Goal: Task Accomplishment & Management: Use online tool/utility

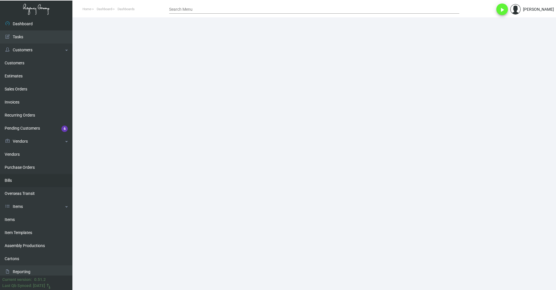
click at [30, 178] on link "Bills" at bounding box center [36, 180] width 72 height 13
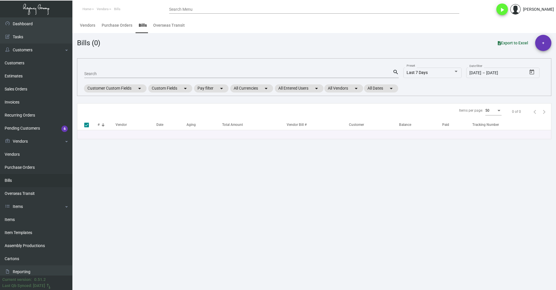
click at [136, 75] on input "Search" at bounding box center [238, 74] width 309 height 5
type input "petop"
checkbox input "false"
type input "petop"
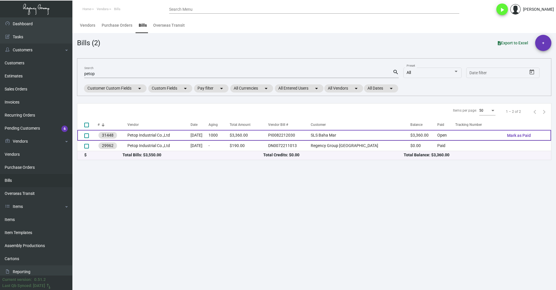
click at [311, 136] on td "PI0082212030" at bounding box center [289, 135] width 42 height 11
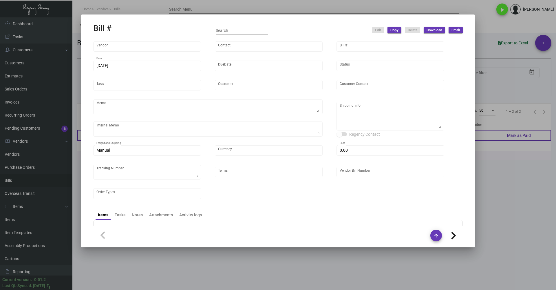
type input "Petop Industrial Co.,Ltd"
type input "[PERSON_NAME]"
type input "31448"
type input "[DATE]"
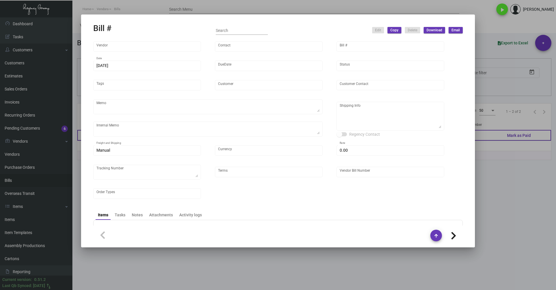
type input "SLS Baha Mar"
type textarea "By BOAT"
type textarea "Regency Group NJ - [PERSON_NAME] [STREET_ADDRESS]"
type input "United States Dollar $"
type input "$ 0.00"
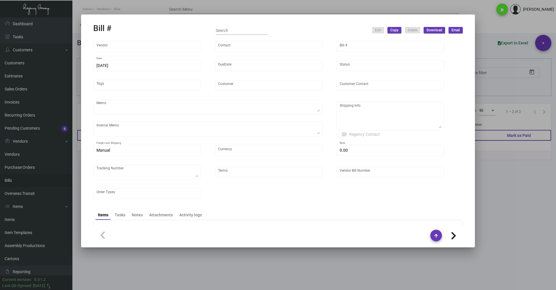
type input "COD"
type input "PI0082212030"
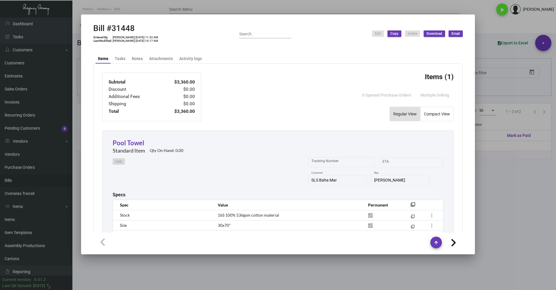
scroll to position [150, 0]
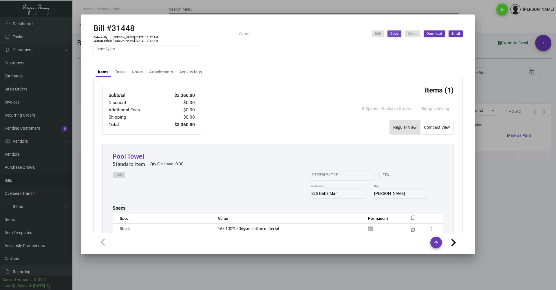
click at [395, 32] on span "Copy" at bounding box center [395, 33] width 8 height 5
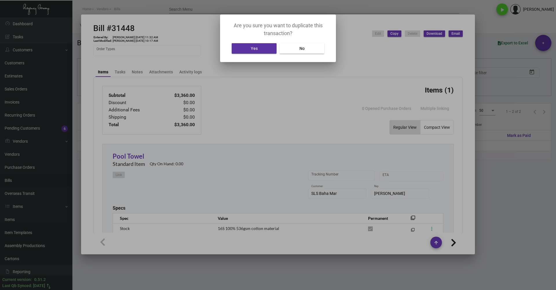
click at [262, 48] on button "Yes" at bounding box center [254, 48] width 45 height 10
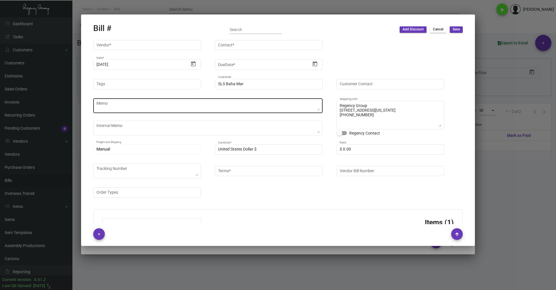
type input "Petop Industrial Co.,Ltd"
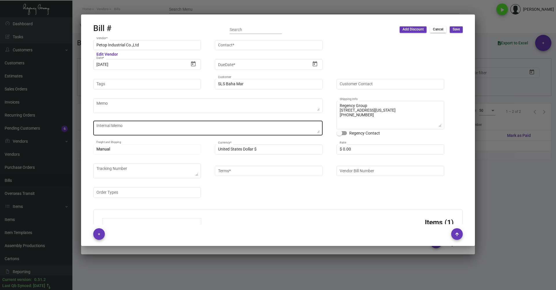
type input "[DATE]"
type input "COD"
type input "[PERSON_NAME]"
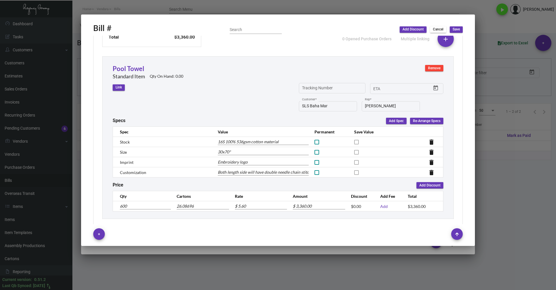
scroll to position [227, 0]
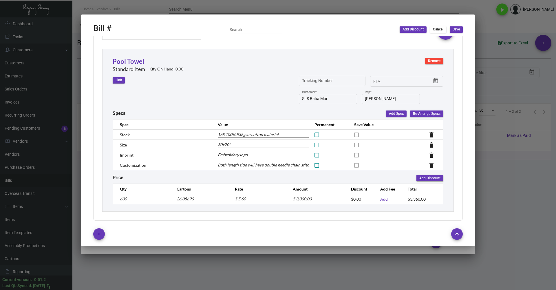
click at [156, 199] on input "600" at bounding box center [145, 199] width 51 height 6
type input "-600"
type input "-24"
type input "$ -3,360.00"
type input "-600"
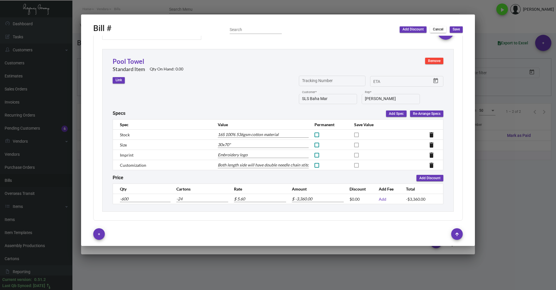
click at [458, 29] on span "Save" at bounding box center [456, 29] width 7 height 5
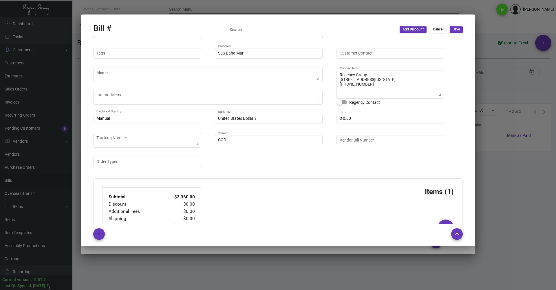
scroll to position [3, 0]
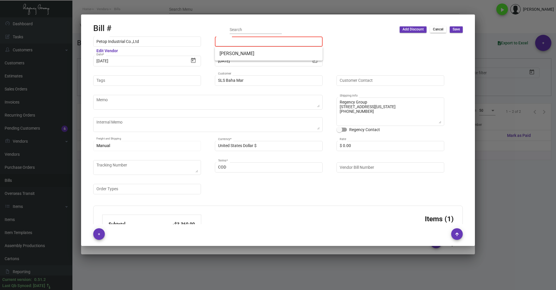
click at [279, 40] on input "Contact *" at bounding box center [269, 41] width 102 height 5
click at [273, 49] on span "[PERSON_NAME]" at bounding box center [269, 54] width 99 height 14
type input "[PERSON_NAME]"
click at [460, 30] on span "Save" at bounding box center [456, 29] width 7 height 5
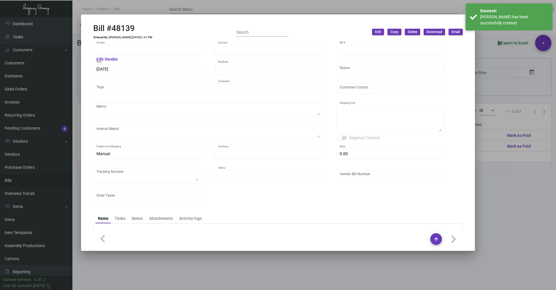
type input "Petop Industrial Co.,Ltd"
type input "[PERSON_NAME]"
type input "48139"
type input "[DATE]"
type input "SLS Baha Mar"
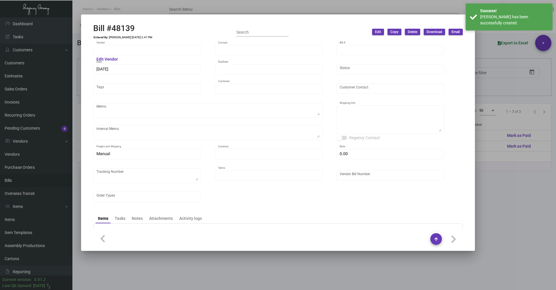
type textarea "Regency Group [STREET_ADDRESS][US_STATE] [PHONE_NUMBER]"
type input "United States Dollar $"
type input "$ 0.00"
type input "COD"
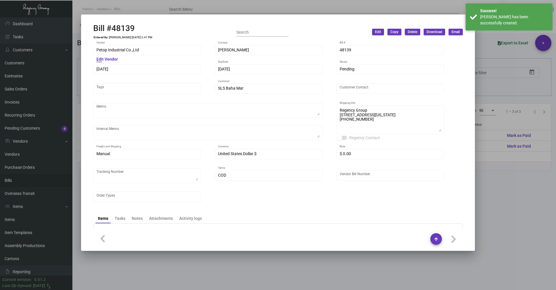
click at [524, 192] on div at bounding box center [278, 145] width 556 height 290
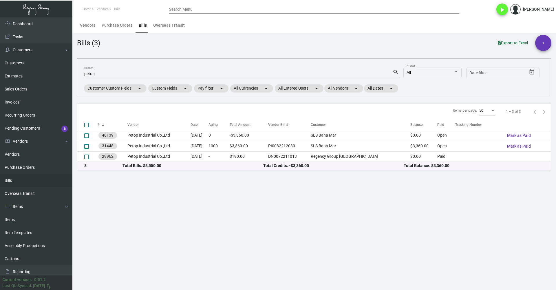
click at [217, 74] on input "petop" at bounding box center [238, 74] width 309 height 5
paste input "Opus Line - Benmex International"
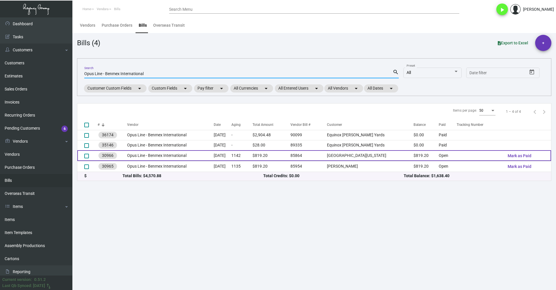
type input "Opus Line - Benmex International"
click at [201, 156] on td "Opus Line - Benmex International" at bounding box center [170, 155] width 87 height 11
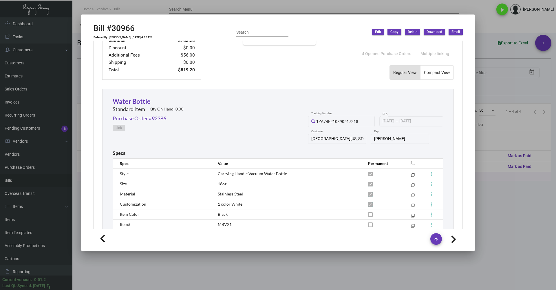
scroll to position [203, 0]
click at [165, 118] on link "Purchase Order #92386" at bounding box center [140, 117] width 54 height 8
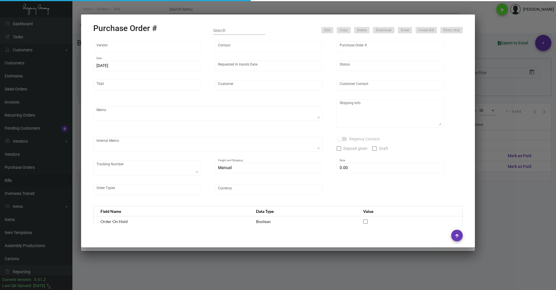
type input "Opus Line - Benmex International"
type input "[PERSON_NAME] ."
type input "92386"
type input "[DATE]"
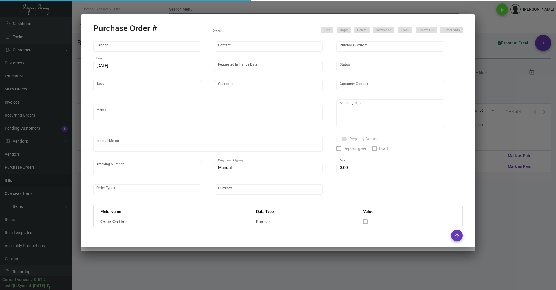
type input "[GEOGRAPHIC_DATA][US_STATE]"
type input "[PERSON_NAME]"
type textarea "Blind ship via UPS# 1AY276"
type textarea "[GEOGRAPHIC_DATA] ATTN: [PERSON_NAME] – Sales [STREET_ADDRESS][US_STATE]"
type input "$ 0.00"
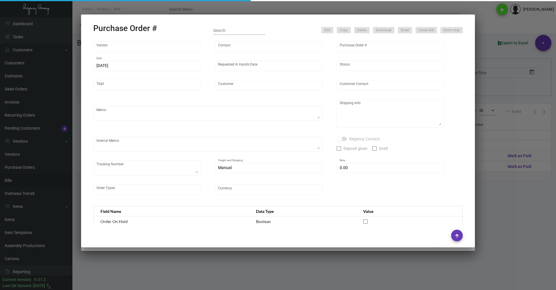
type input "United States Dollar $"
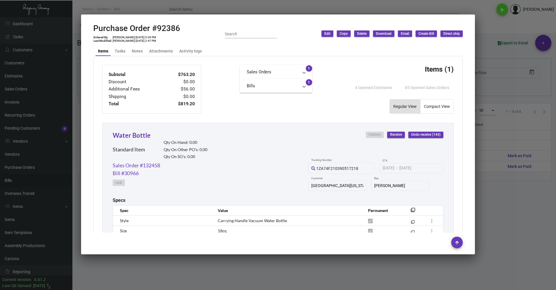
scroll to position [232, 0]
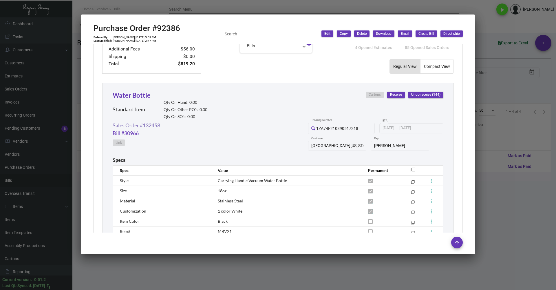
click at [138, 127] on link "Sales Order #132458" at bounding box center [137, 125] width 48 height 8
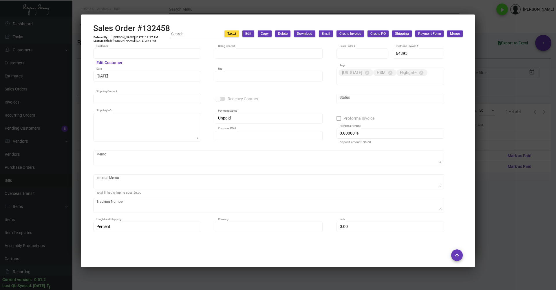
type input "[GEOGRAPHIC_DATA][US_STATE]"
type input "[PERSON_NAME]"
type input "132458"
type input "[DATE]"
type input "[PERSON_NAME]"
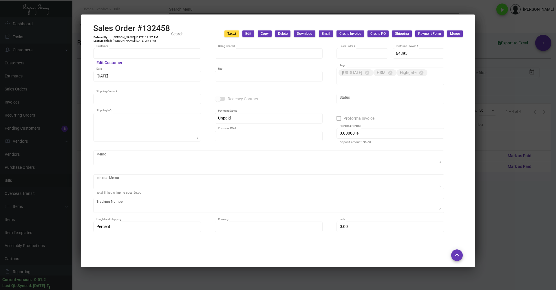
type input "[PERSON_NAME]"
type textarea "[GEOGRAPHIC_DATA] [US_STATE] Attn: [PERSON_NAME] [STREET_ADDRESS][US_STATE]"
type input "P240500014665"
type input "United States Dollar $"
type input "8.50000 %"
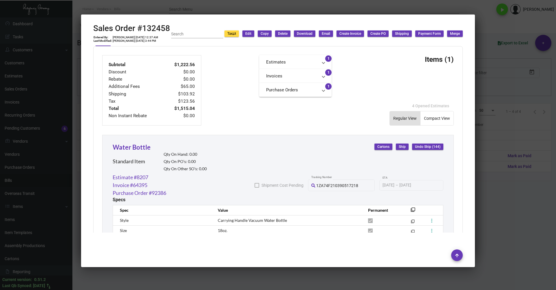
click at [506, 109] on div at bounding box center [278, 145] width 556 height 290
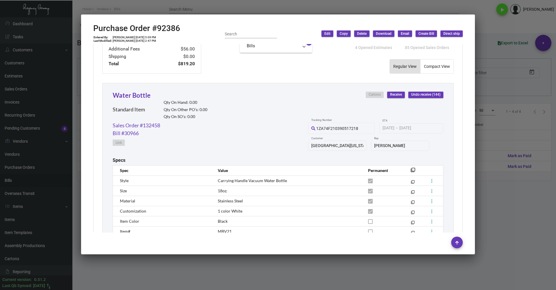
click at [510, 108] on div at bounding box center [278, 145] width 556 height 290
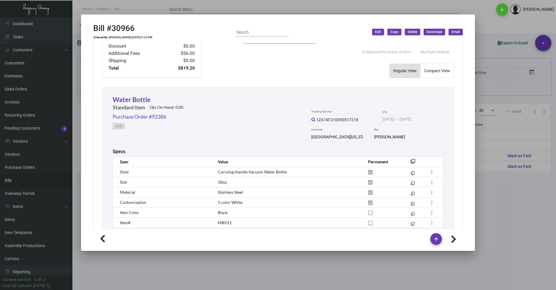
click at [454, 241] on icon at bounding box center [454, 239] width 6 height 9
type input "30965"
type input "[DATE]"
type input "[PERSON_NAME]"
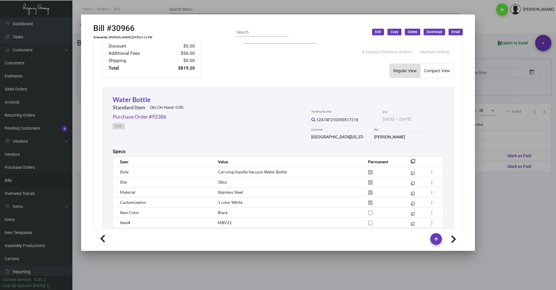
type textarea "Blind ship via UPS#1AY276"
type textarea "West House - [PERSON_NAME] [STREET_ADDRESS][US_STATE]"
type input "85954"
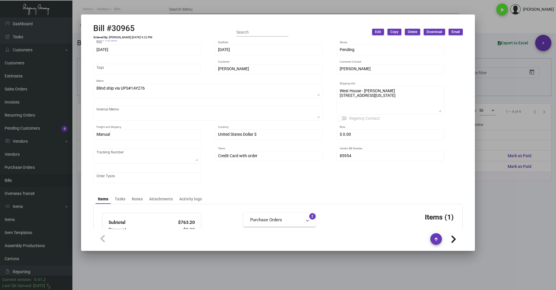
scroll to position [29, 0]
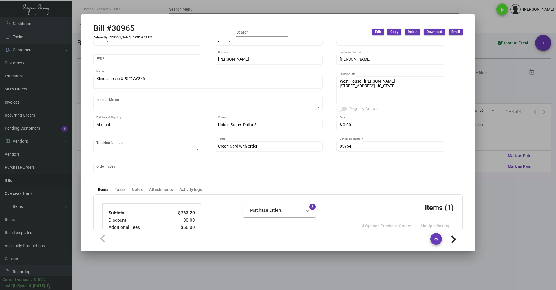
click at [507, 190] on div at bounding box center [278, 145] width 556 height 290
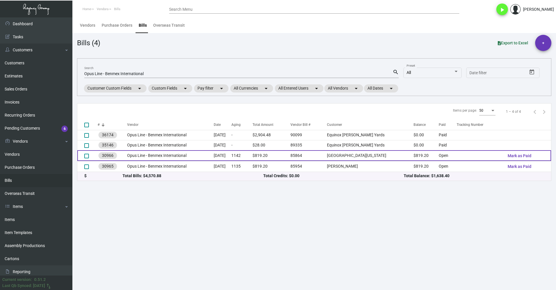
click at [228, 157] on td "[DATE]" at bounding box center [223, 155] width 18 height 11
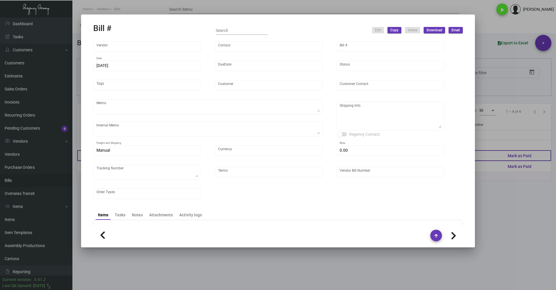
type input "Opus Line - Benmex International"
type input "[PERSON_NAME] ."
type input "30966"
type input "[DATE]"
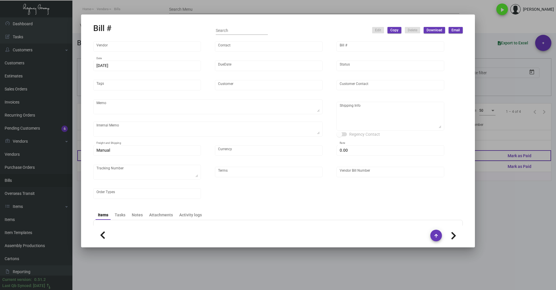
type input "[GEOGRAPHIC_DATA][US_STATE]"
type input "[PERSON_NAME]"
type textarea "Blind ship via UPS# 1AY276"
type textarea "[GEOGRAPHIC_DATA] [US_STATE] - [PERSON_NAME] [STREET_ADDRESS][US_STATE]"
type input "United States Dollar $"
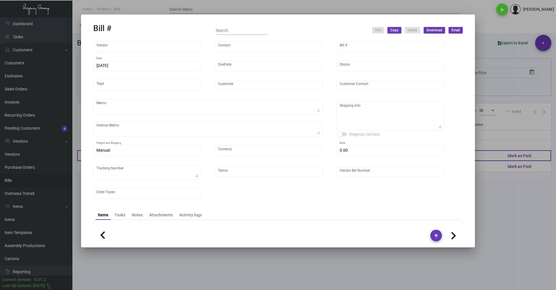
type input "$ 0.00"
type input "Credit Card with order"
type input "85864"
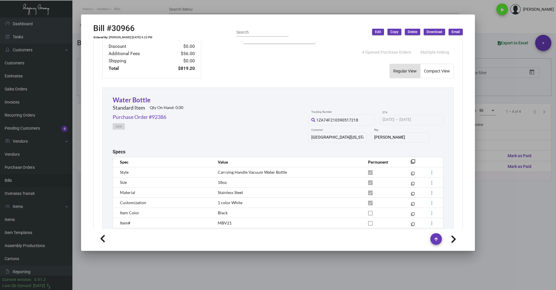
scroll to position [203, 0]
click at [455, 240] on icon at bounding box center [454, 239] width 6 height 9
type input "30965"
type input "[DATE]"
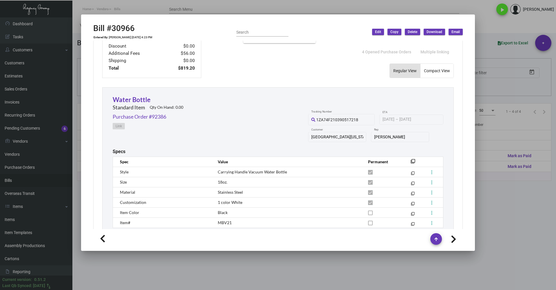
type input "[PERSON_NAME]"
type textarea "Blind ship via UPS#1AY276"
type textarea "West House - [PERSON_NAME] [STREET_ADDRESS][US_STATE]"
type input "85954"
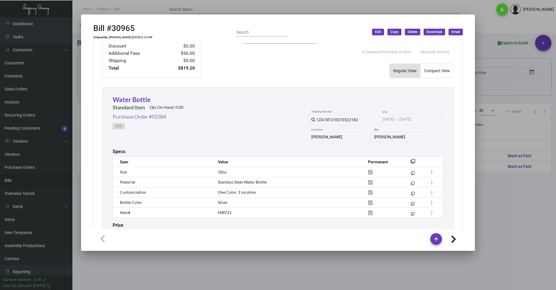
click at [143, 116] on link "Purchase Order #92384" at bounding box center [140, 117] width 54 height 8
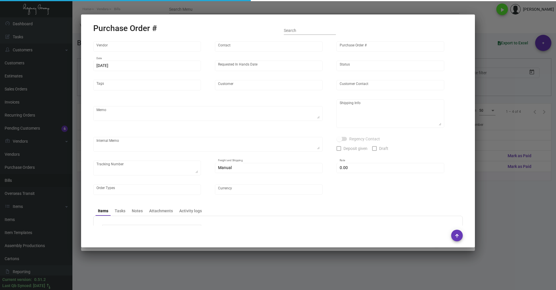
type input "Opus Line - Benmex International"
type input "[PERSON_NAME] ."
type input "92384"
type input "[DATE]"
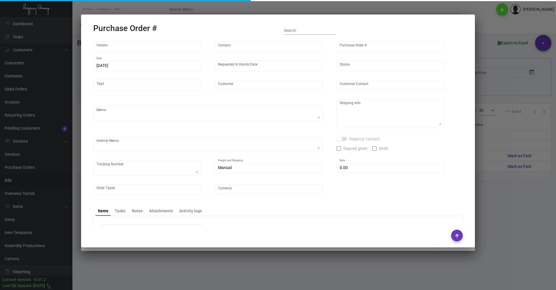
type input "[PERSON_NAME]"
type textarea "Blind ship via UPS#1AY276"
type textarea "[GEOGRAPHIC_DATA] ATTN: [PERSON_NAME] – Sales [STREET_ADDRESS][US_STATE]"
type input "$ 0.00"
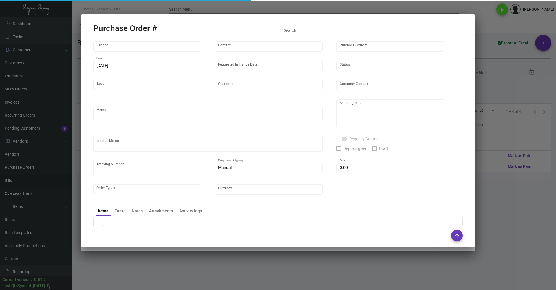
type input "United States Dollar $"
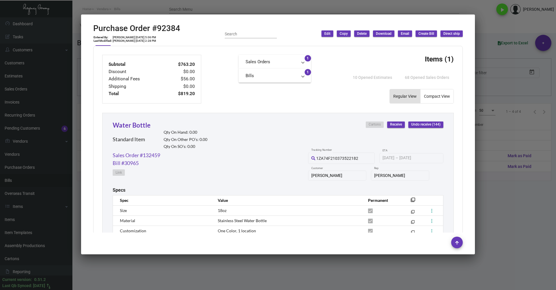
scroll to position [203, 0]
click at [506, 224] on div at bounding box center [278, 145] width 556 height 290
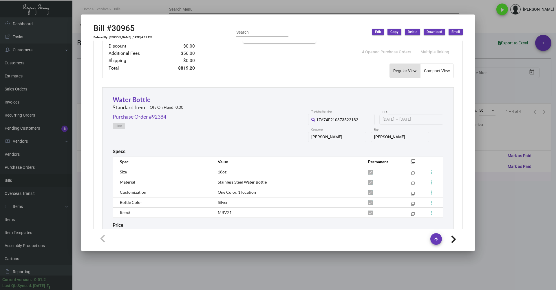
click at [507, 223] on div at bounding box center [278, 145] width 556 height 290
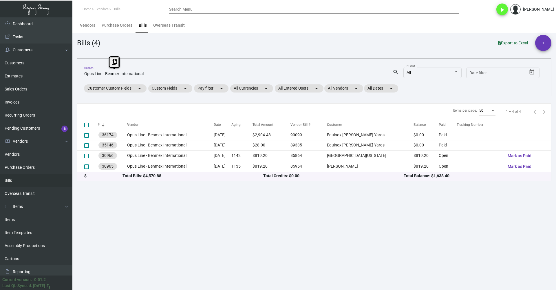
drag, startPoint x: 150, startPoint y: 75, endPoint x: 71, endPoint y: 79, distance: 78.9
click at [71, 79] on div "Dashboard Dashboard Tasks Customers Customers Estimates Sales Orders Invoices R…" at bounding box center [278, 153] width 556 height 272
paste input "Visual Comfort & Co"
type input "Visual Comfort & Co"
checkbox input "true"
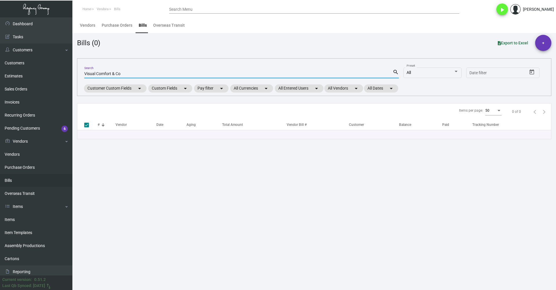
drag, startPoint x: 158, startPoint y: 76, endPoint x: 80, endPoint y: 77, distance: 78.5
click at [80, 77] on div "Visual Comfort & Co Search search All Preset Start date – Date filter Customer …" at bounding box center [314, 77] width 475 height 38
paste input "512897"
type input "512897"
checkbox input "false"
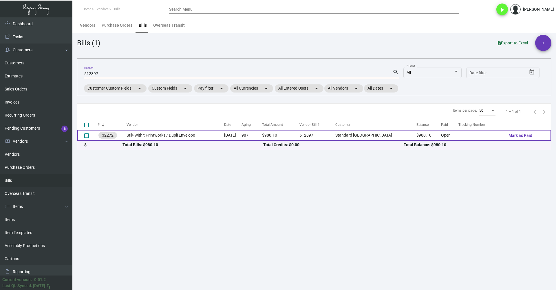
type input "512897"
click at [163, 135] on td "Stik-Withit Printworks / Dupli Envelope" at bounding box center [176, 135] width 98 height 11
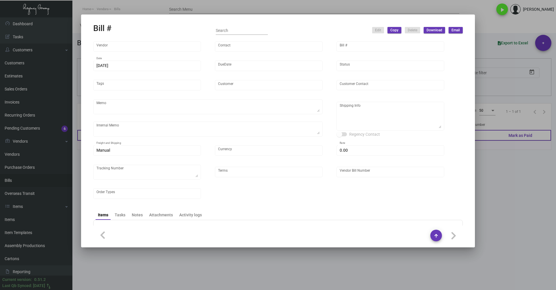
type input "Stik-Withit Printworks / Dupli Envelope"
type input "[PERSON_NAME]"
type input "32272"
type input "[DATE]"
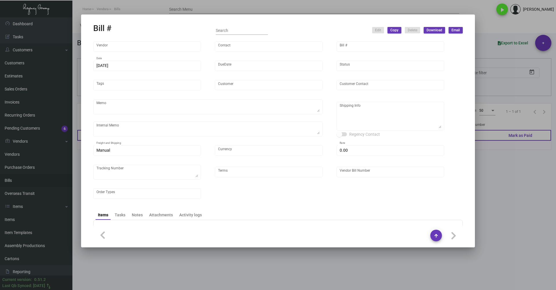
type input "Standard [GEOGRAPHIC_DATA]"
type input "Attn: Shipping/Receiving"
type textarea "Reorder - Purchase Order #87857 / Please BLIND SHIP ON UPS# 1AY276"
type textarea "Standard [GEOGRAPHIC_DATA] - Attn: Shipping/Receiving [STREET_ADDRESS]"
type input "United States Dollar $"
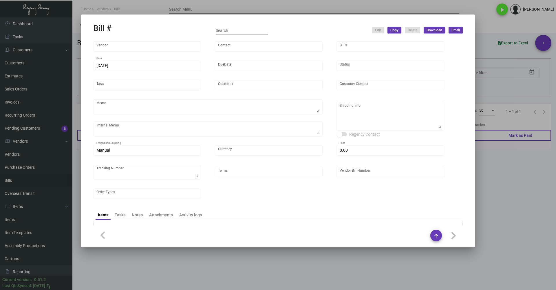
type input "$ 35.10"
type input "Net 30"
type input "512897"
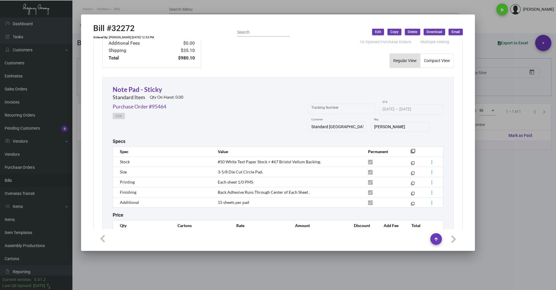
scroll to position [203, 0]
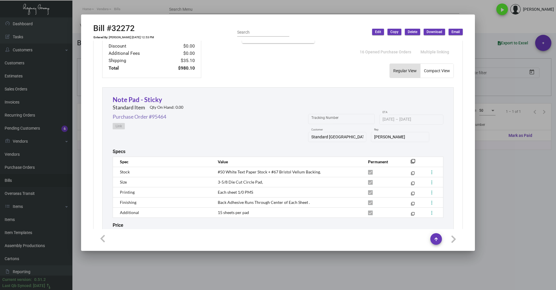
click at [160, 117] on link "Purchase Order #95464" at bounding box center [140, 117] width 54 height 8
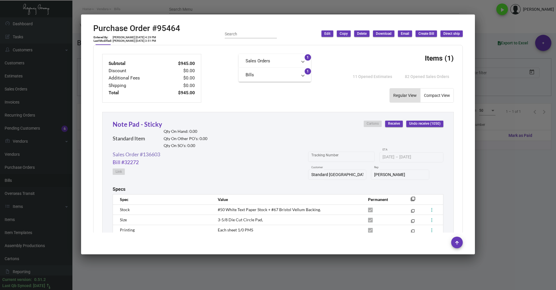
click at [136, 155] on link "Sales Order #136603" at bounding box center [137, 154] width 48 height 8
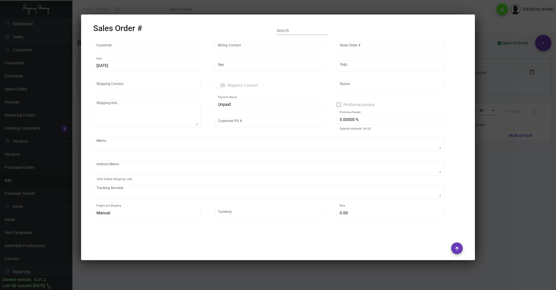
type input "Standard [GEOGRAPHIC_DATA]"
type input "[PERSON_NAME]"
type input "136603"
type input "[DATE]"
type input "[PERSON_NAME]"
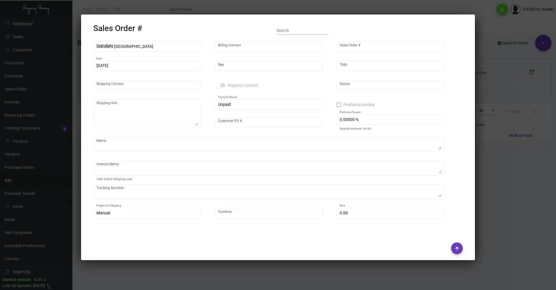
type input "[PERSON_NAME]"
type textarea "Standard [GEOGRAPHIC_DATA] - [PERSON_NAME] [STREET_ADDRESS]"
type input "TSS-5550"
checkbox input "true"
type textarea "45.27"
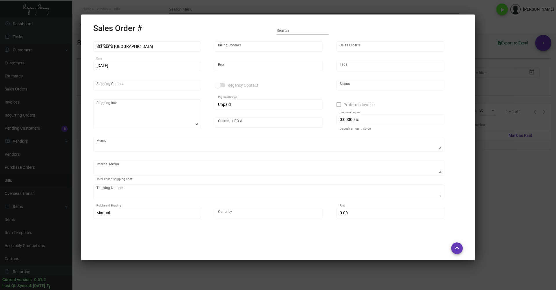
type input "United States Dollar $"
type input "$ 0.00"
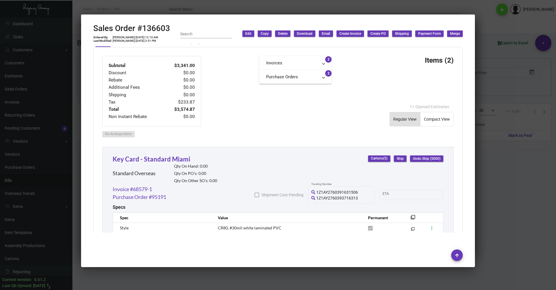
scroll to position [232, 0]
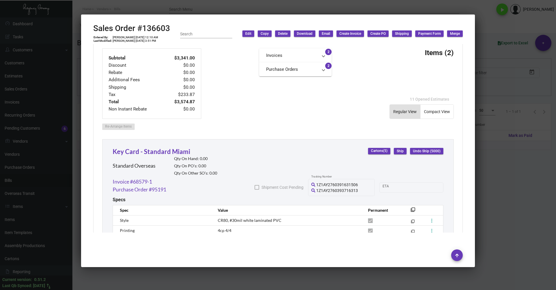
click at [527, 150] on div at bounding box center [278, 145] width 556 height 290
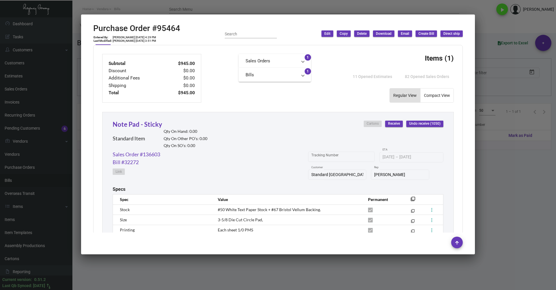
click at [527, 150] on div at bounding box center [278, 145] width 556 height 290
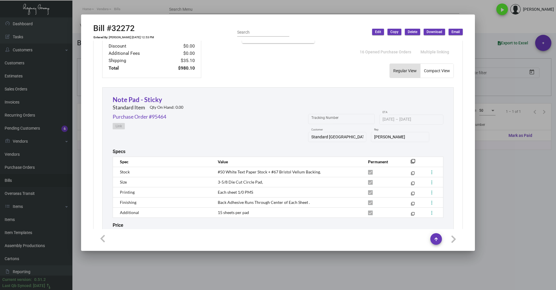
click at [527, 150] on div at bounding box center [278, 145] width 556 height 290
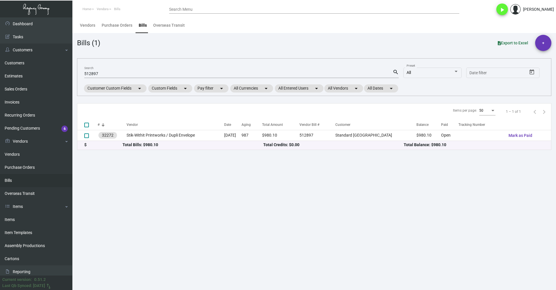
drag, startPoint x: 362, startPoint y: 44, endPoint x: 481, endPoint y: 7, distance: 124.3
click at [362, 44] on div "Bills (1) Export to Excel +" at bounding box center [314, 43] width 475 height 16
